Goal: Find specific page/section: Find specific page/section

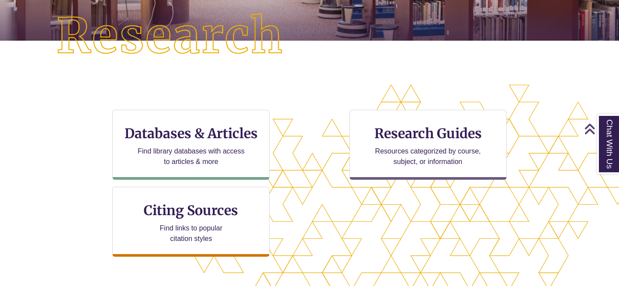
scroll to position [213, 0]
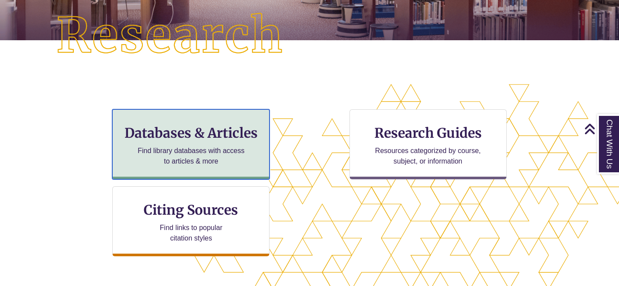
click at [241, 144] on div "Databases & Articles Find library databases with access to articles & more" at bounding box center [190, 144] width 157 height 70
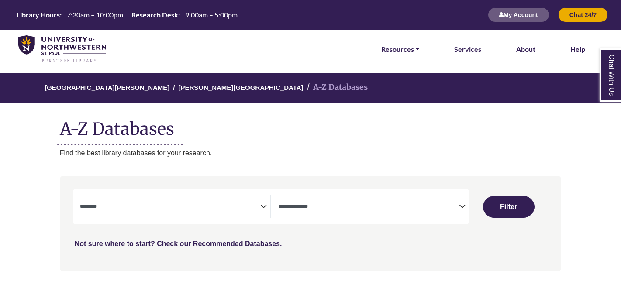
select select "Database Subject Filter"
select select "Database Types Filter"
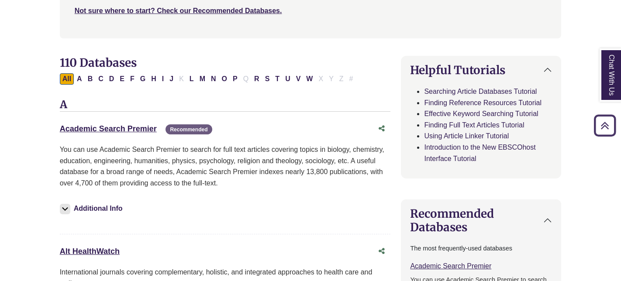
scroll to position [234, 0]
click at [144, 128] on link "Academic Search Premier This link opens in a new window" at bounding box center [108, 128] width 97 height 9
